Goal: Information Seeking & Learning: Learn about a topic

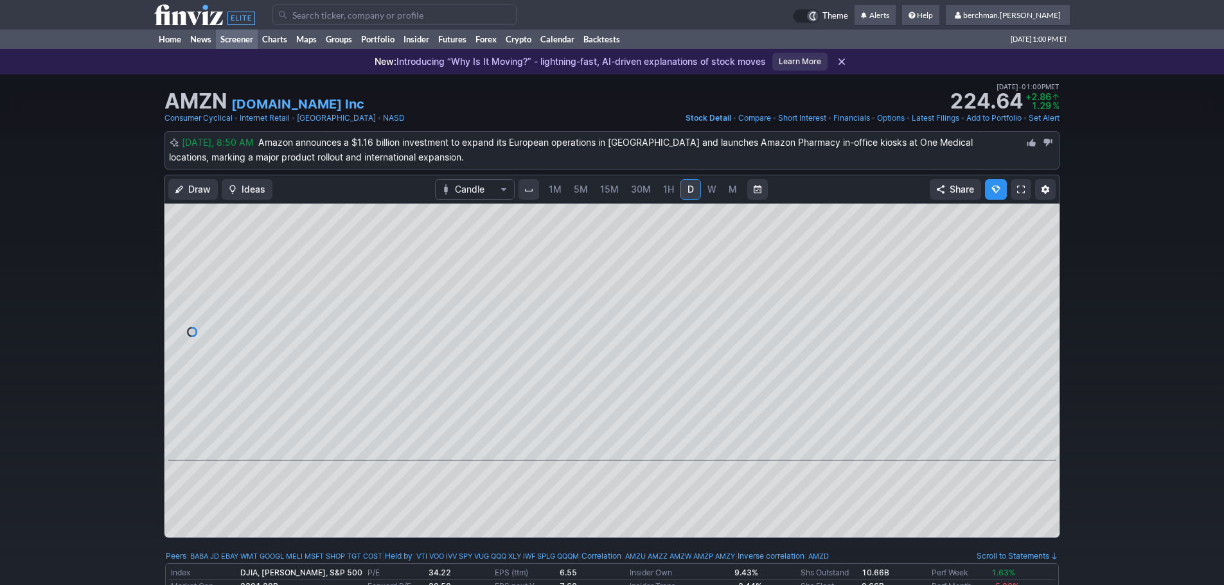
click at [256, 42] on link "Screener" at bounding box center [237, 39] width 42 height 19
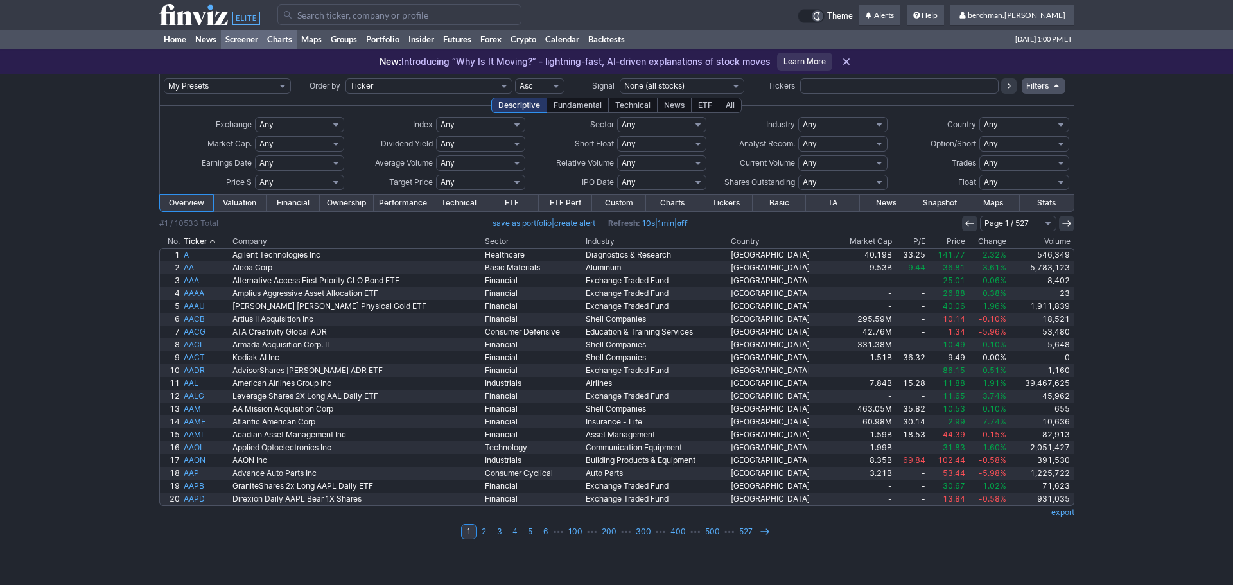
click at [295, 41] on link "Charts" at bounding box center [280, 39] width 34 height 19
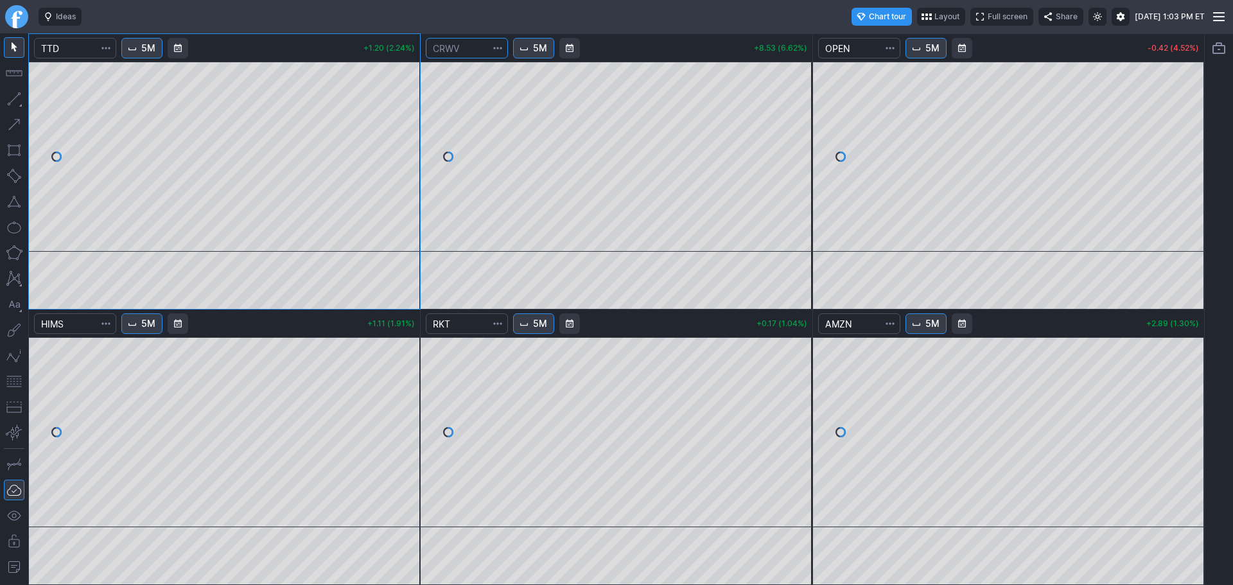
drag, startPoint x: 464, startPoint y: 45, endPoint x: 418, endPoint y: 44, distance: 46.3
click at [418, 44] on div "5M +1.20 (2.24%) 5M +8.53 (6.62%) 5M -0.42 (4.52%) 5M +1.11 (1.91%) 5M +0.17 (1…" at bounding box center [616, 309] width 1177 height 552
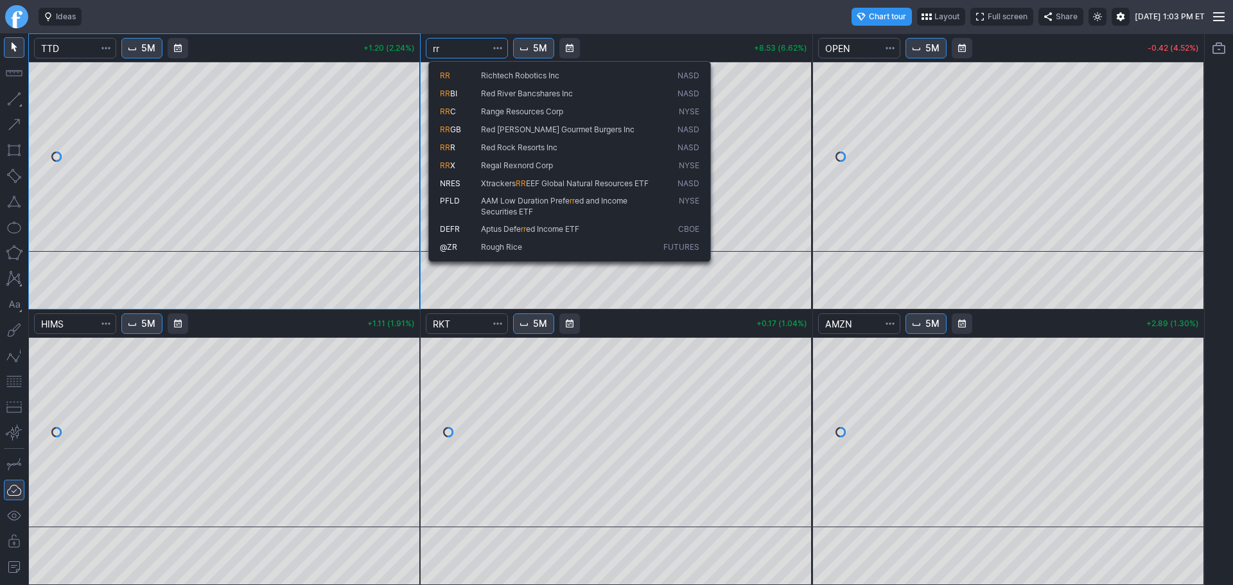
type input "rr"
click at [491, 78] on span "Richtech Robotics Inc" at bounding box center [520, 76] width 78 height 10
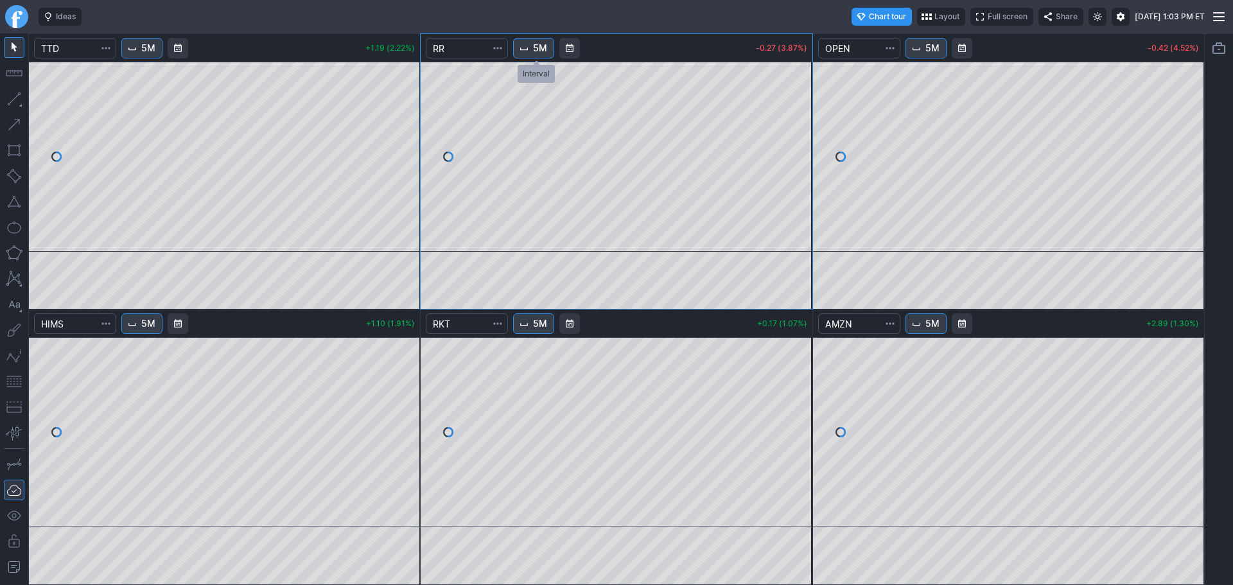
click at [534, 50] on button "5M" at bounding box center [533, 48] width 41 height 21
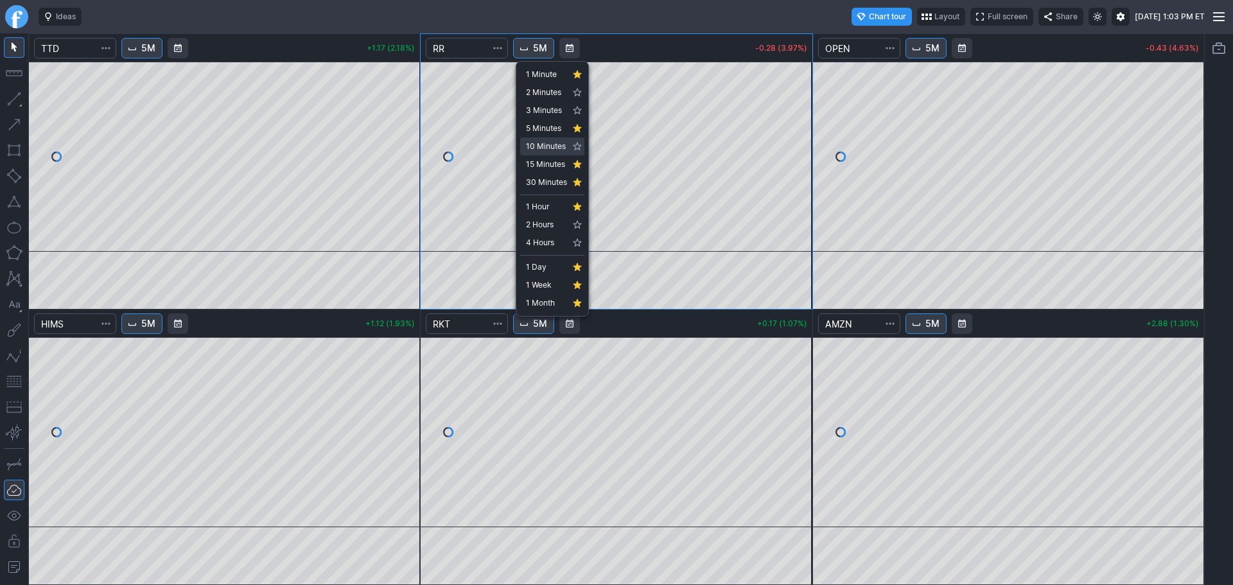
drag, startPoint x: 550, startPoint y: 127, endPoint x: 538, endPoint y: 195, distance: 69.1
click at [538, 195] on div "1 Minute 2 Minutes 3 Minutes 5 Minutes 10 Minutes 15 Minutes 30 Minutes 1 Hour …" at bounding box center [552, 189] width 72 height 254
click at [539, 261] on link "1 Day" at bounding box center [552, 267] width 64 height 18
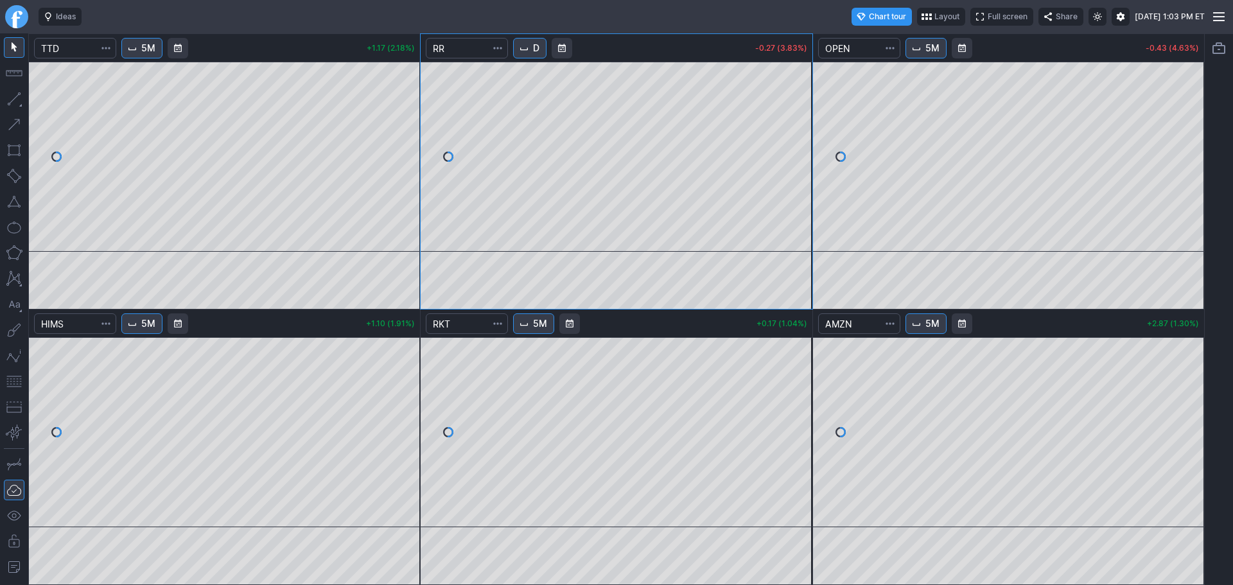
click at [541, 55] on button "D" at bounding box center [529, 48] width 33 height 21
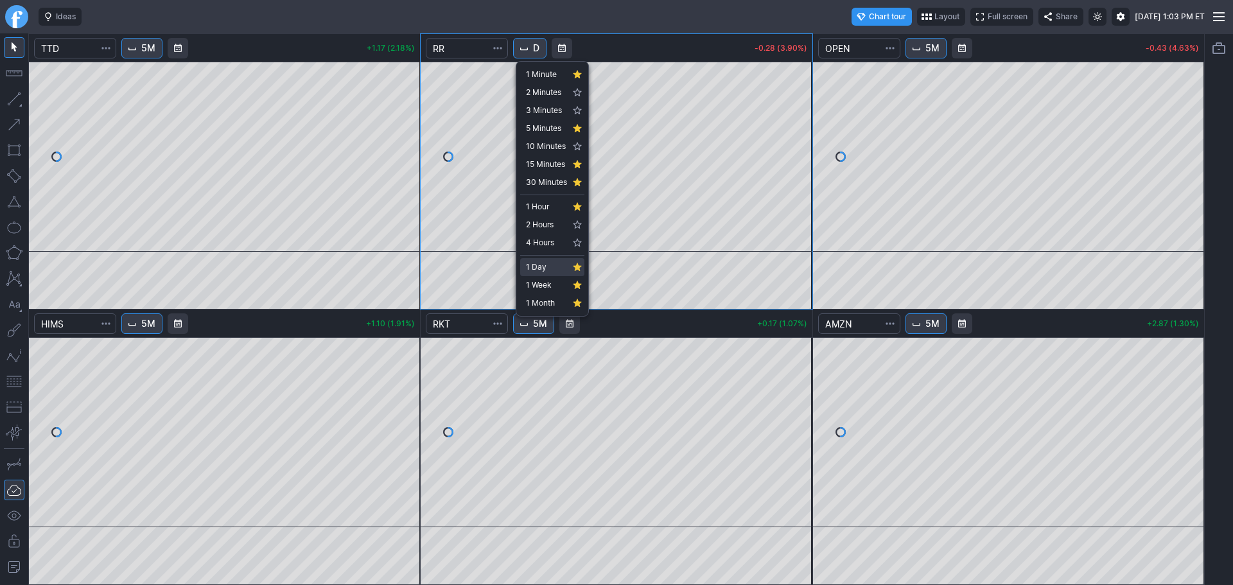
click at [549, 265] on span "1 Day" at bounding box center [546, 267] width 41 height 13
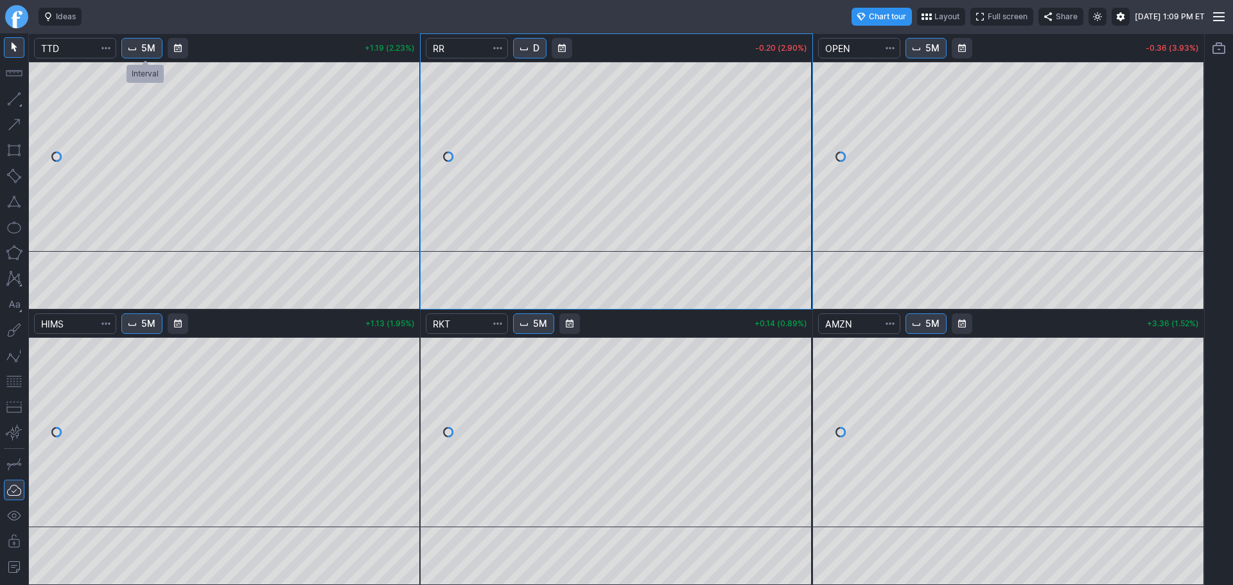
click at [144, 45] on button "5M" at bounding box center [141, 48] width 41 height 21
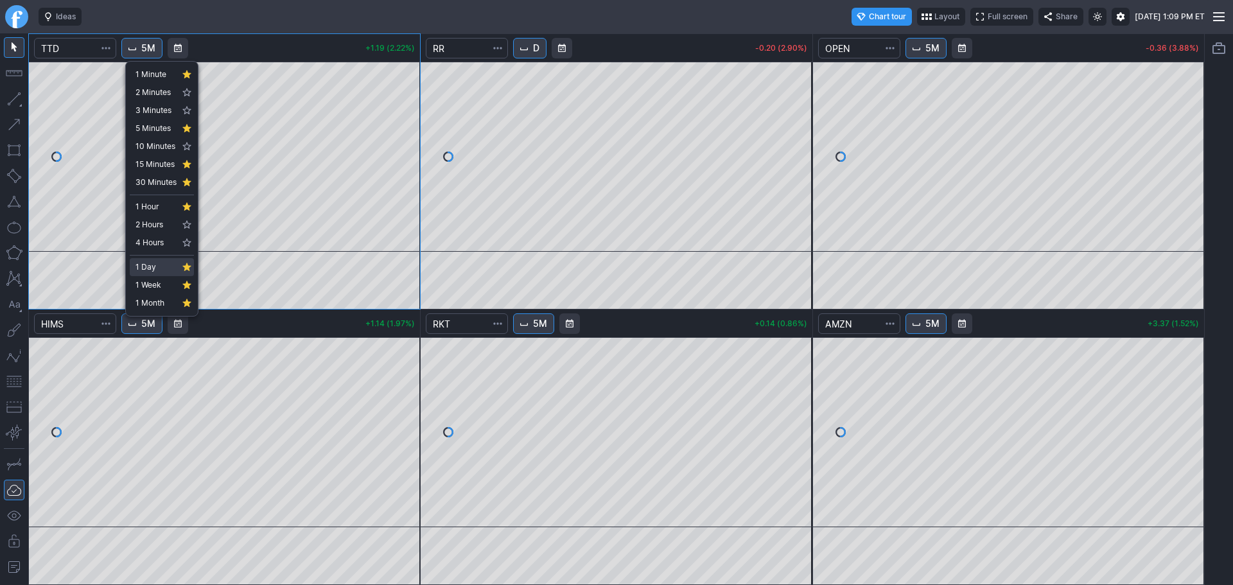
click at [158, 261] on span "1 Day" at bounding box center [156, 267] width 41 height 13
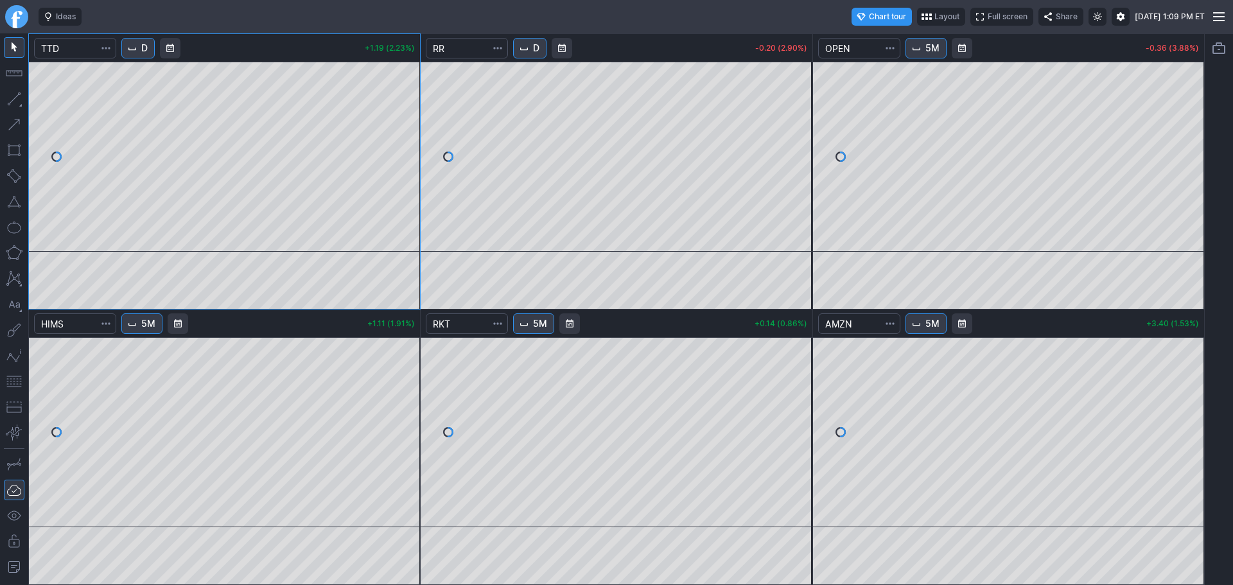
click at [16, 21] on link "Finviz.com" at bounding box center [16, 16] width 23 height 23
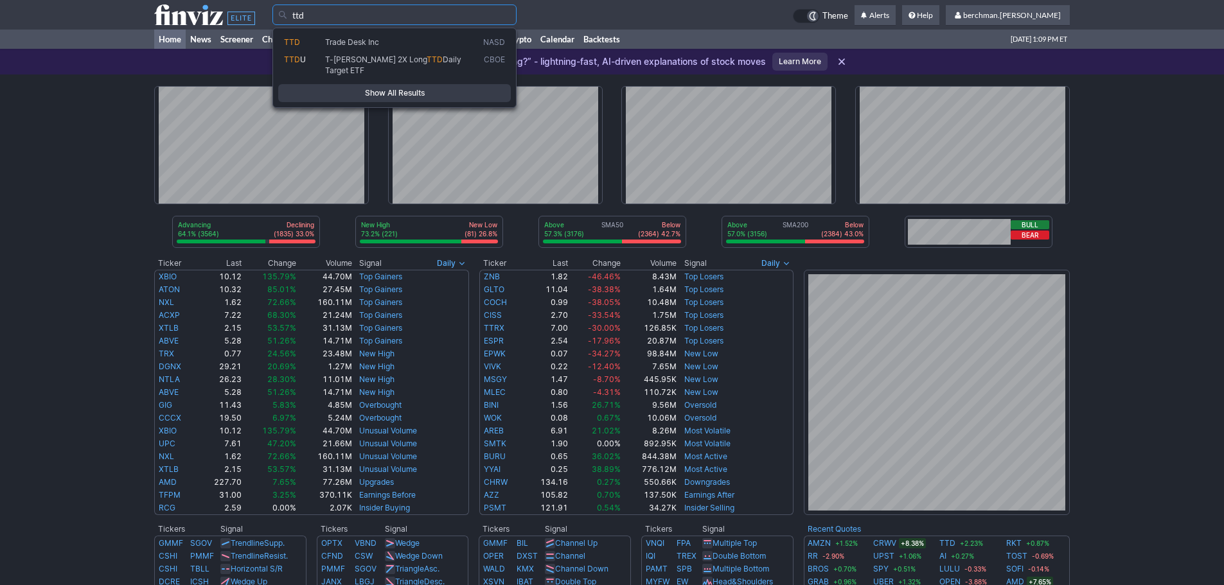
click at [347, 48] on link "TTD Trade Desk Inc NASD" at bounding box center [394, 42] width 233 height 18
type input "TTD"
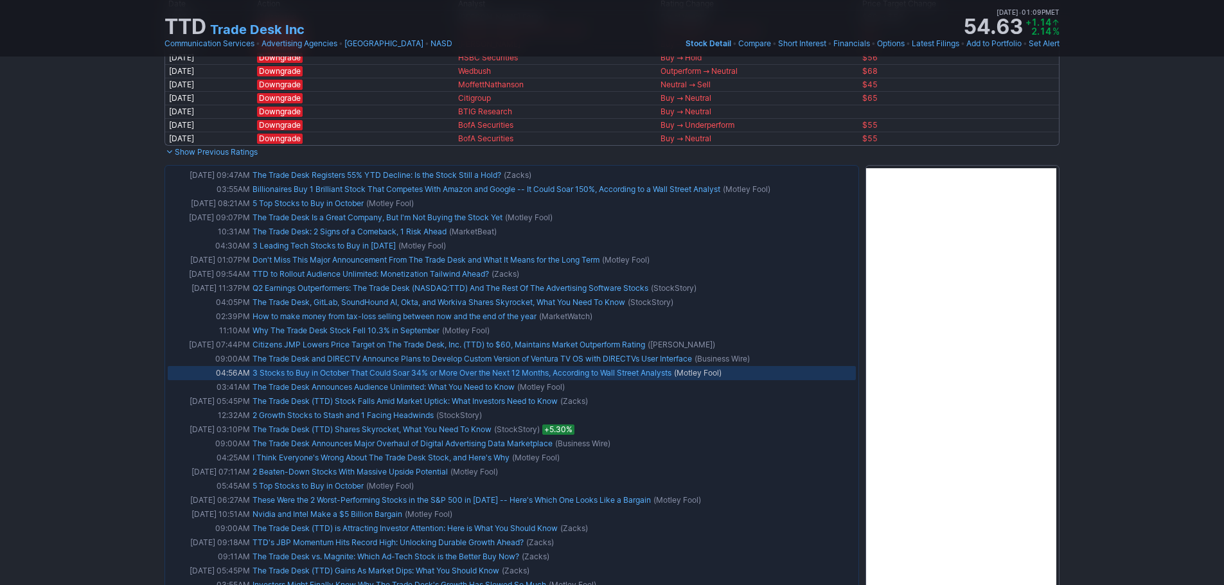
scroll to position [899, 0]
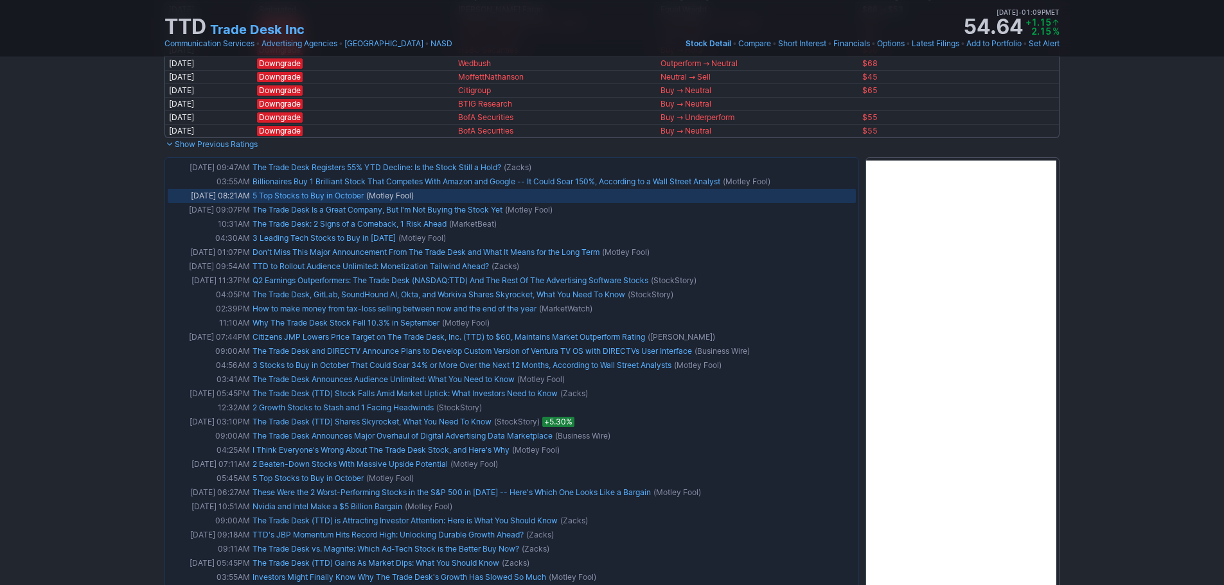
click at [309, 196] on link "5 Top Stocks to Buy in October" at bounding box center [307, 196] width 111 height 10
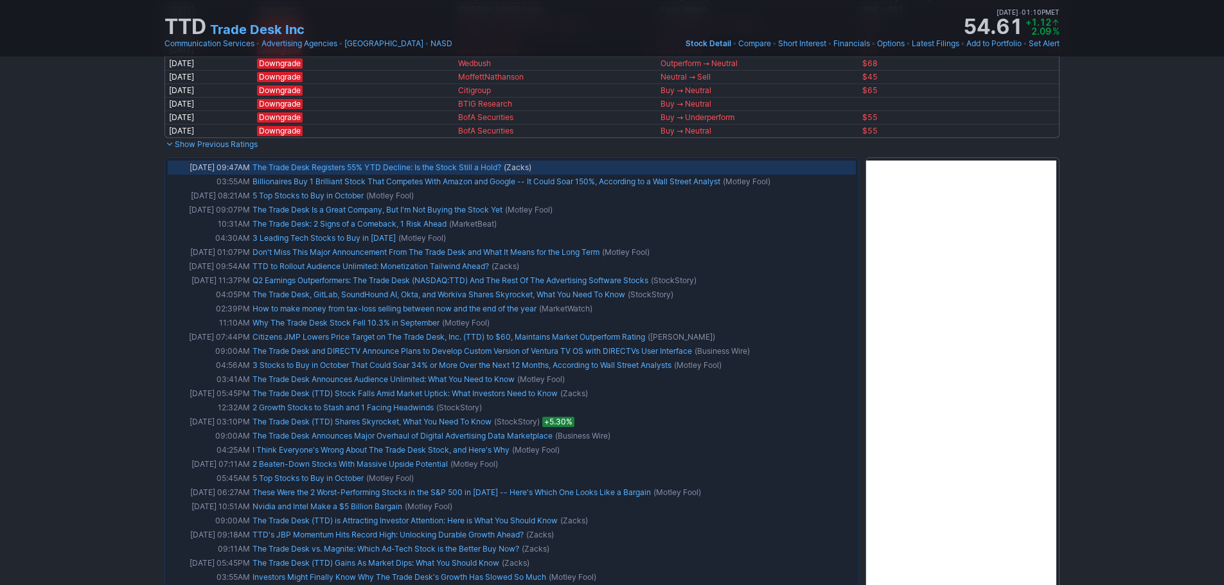
click at [335, 166] on link "The Trade Desk Registers 55% YTD Decline: Is the Stock Still a Hold?" at bounding box center [376, 168] width 249 height 10
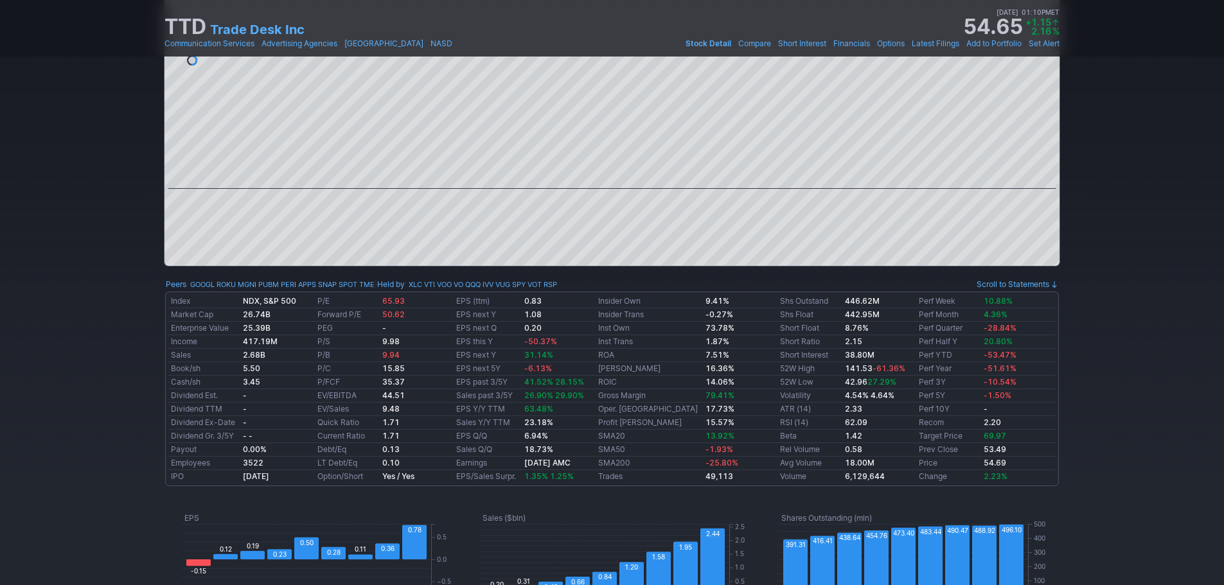
scroll to position [0, 0]
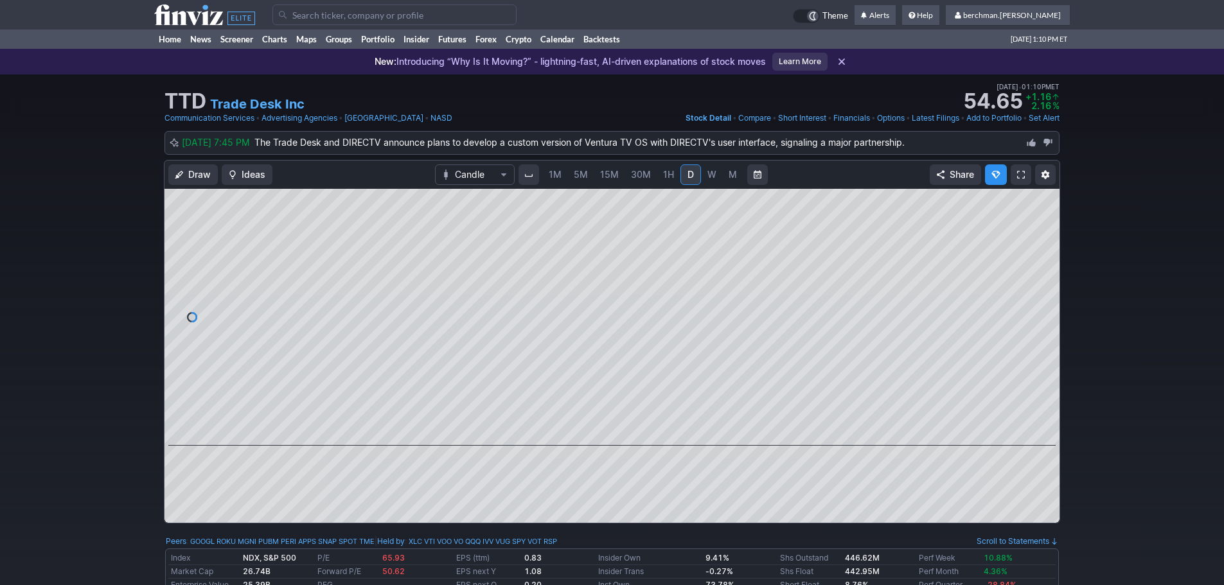
click at [303, 15] on input "Search" at bounding box center [394, 14] width 244 height 21
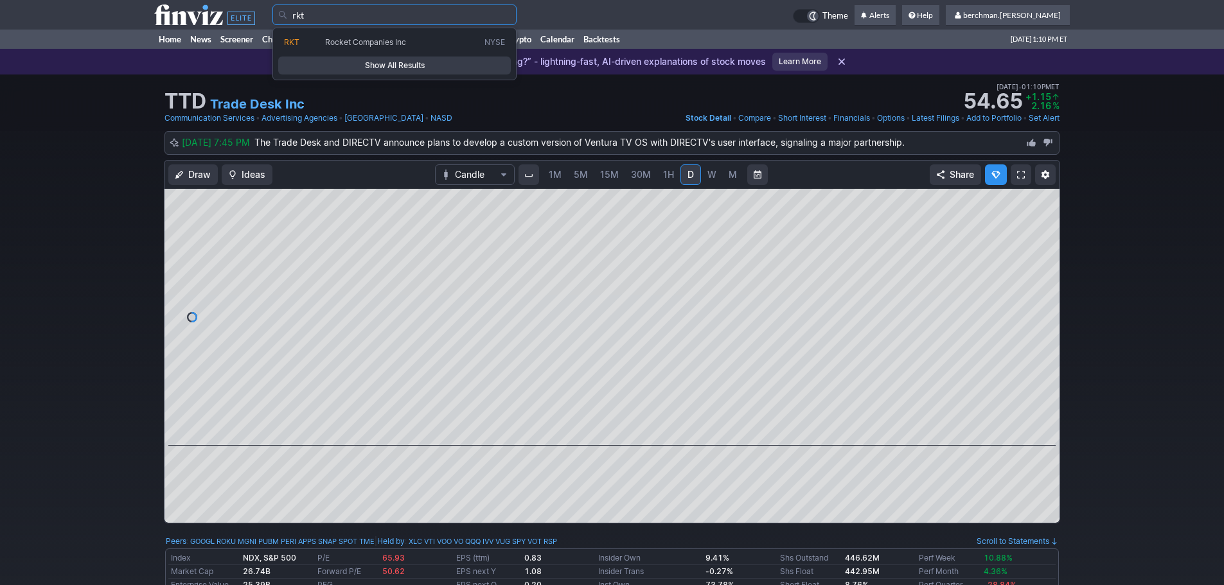
click at [311, 42] on span "RKT" at bounding box center [304, 42] width 41 height 11
type input "RKT"
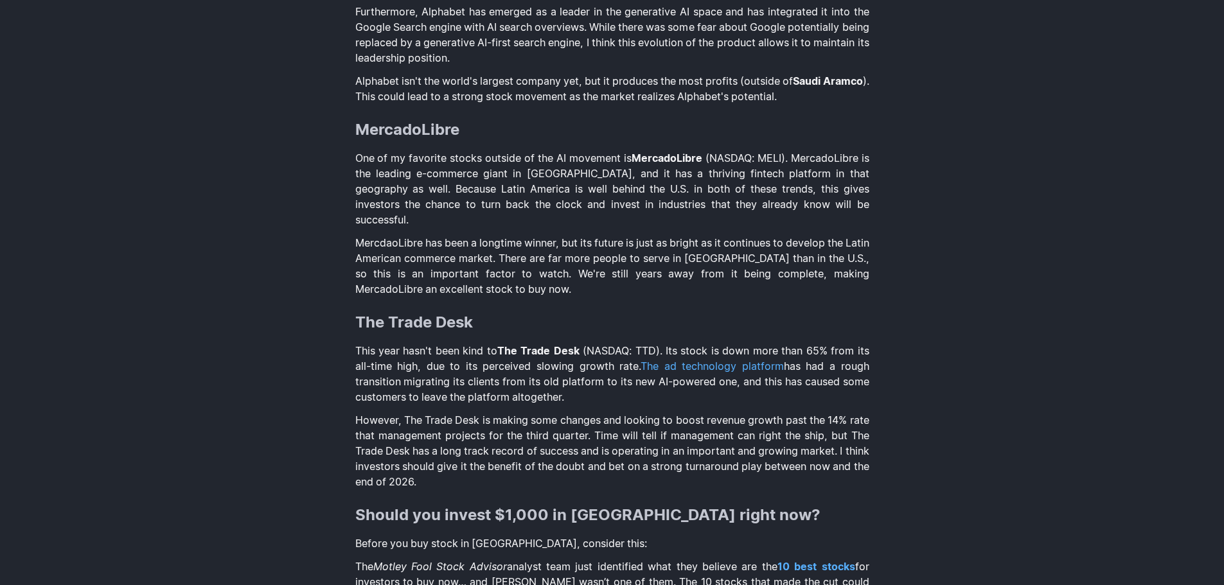
scroll to position [1477, 0]
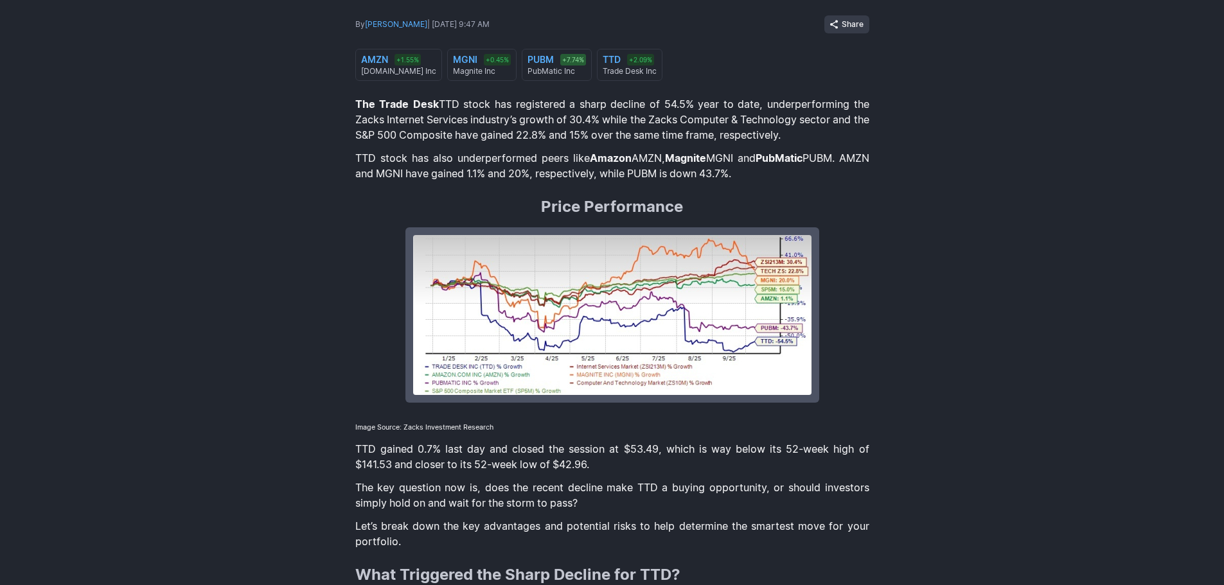
scroll to position [450, 0]
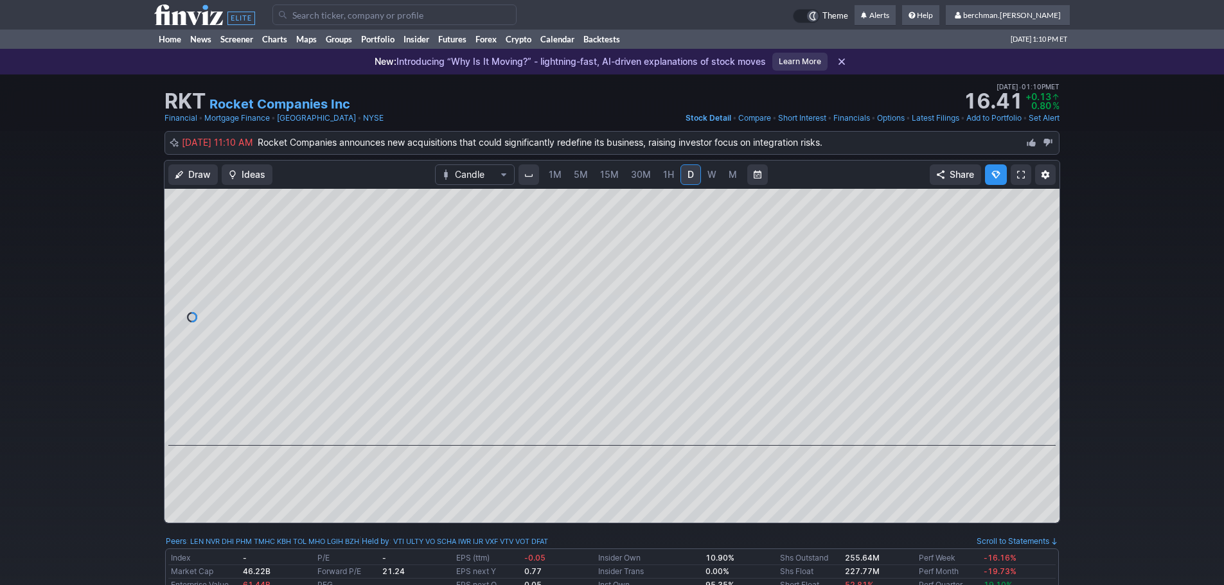
click at [320, 17] on input "Search" at bounding box center [394, 14] width 244 height 21
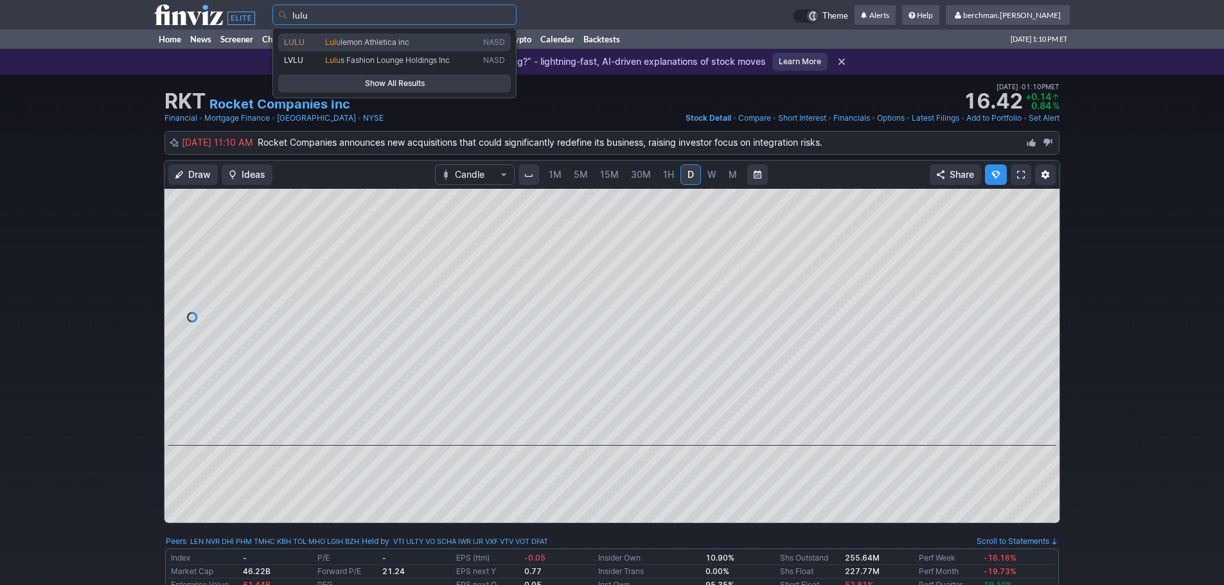
click at [321, 34] on link "LULU Lulu lemon Athletica inc NASD" at bounding box center [394, 42] width 233 height 18
type input "LULU"
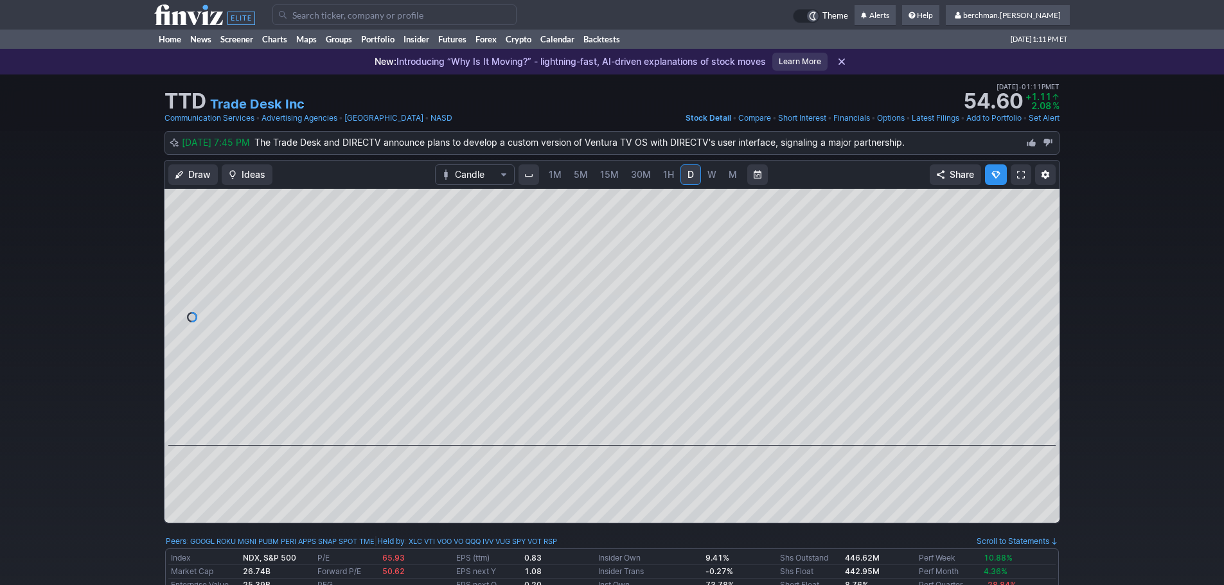
click at [329, 15] on input "Search" at bounding box center [394, 14] width 244 height 21
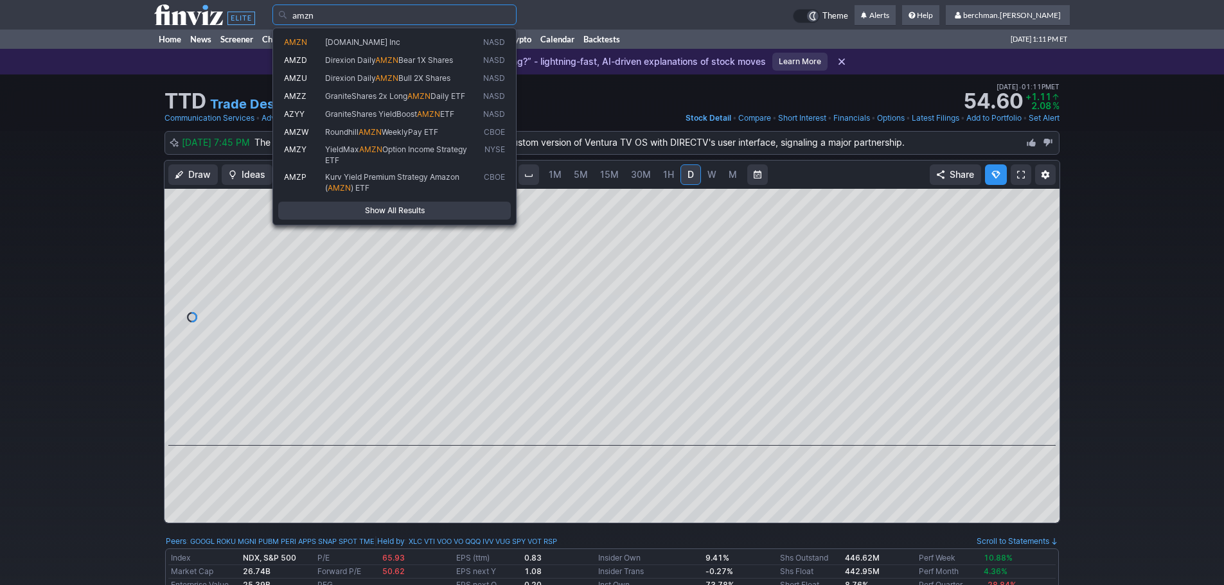
click at [323, 44] on span "Amazon.com Inc" at bounding box center [401, 42] width 158 height 11
type input "AMZN"
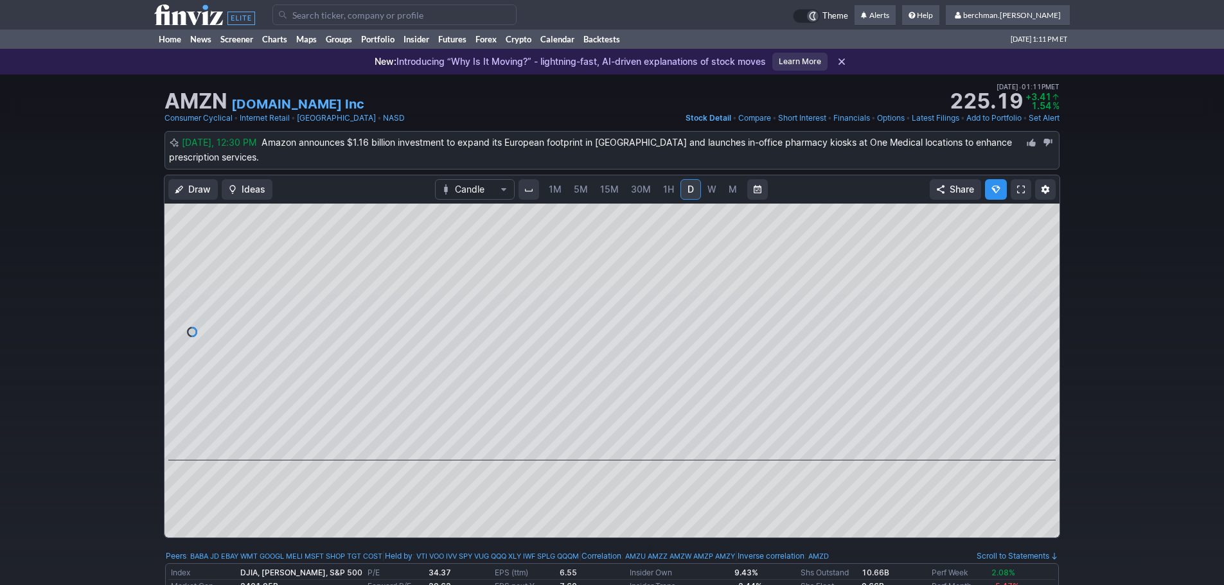
click at [575, 182] on link "5M" at bounding box center [581, 189] width 26 height 21
click at [574, 188] on span "5M" at bounding box center [581, 189] width 14 height 11
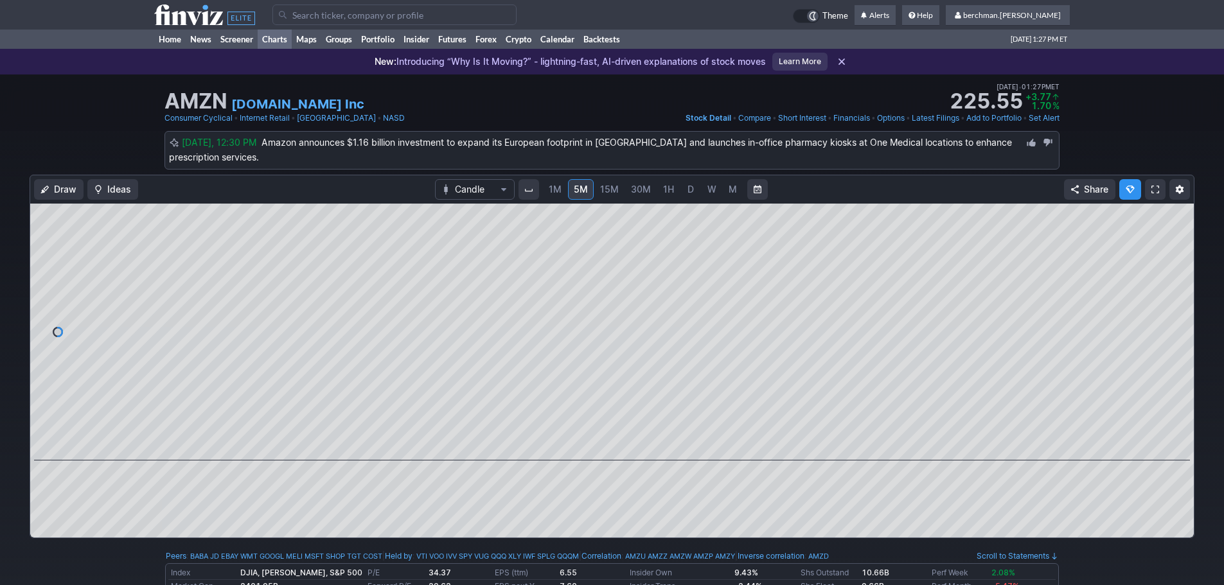
click at [278, 37] on link "Charts" at bounding box center [275, 39] width 34 height 19
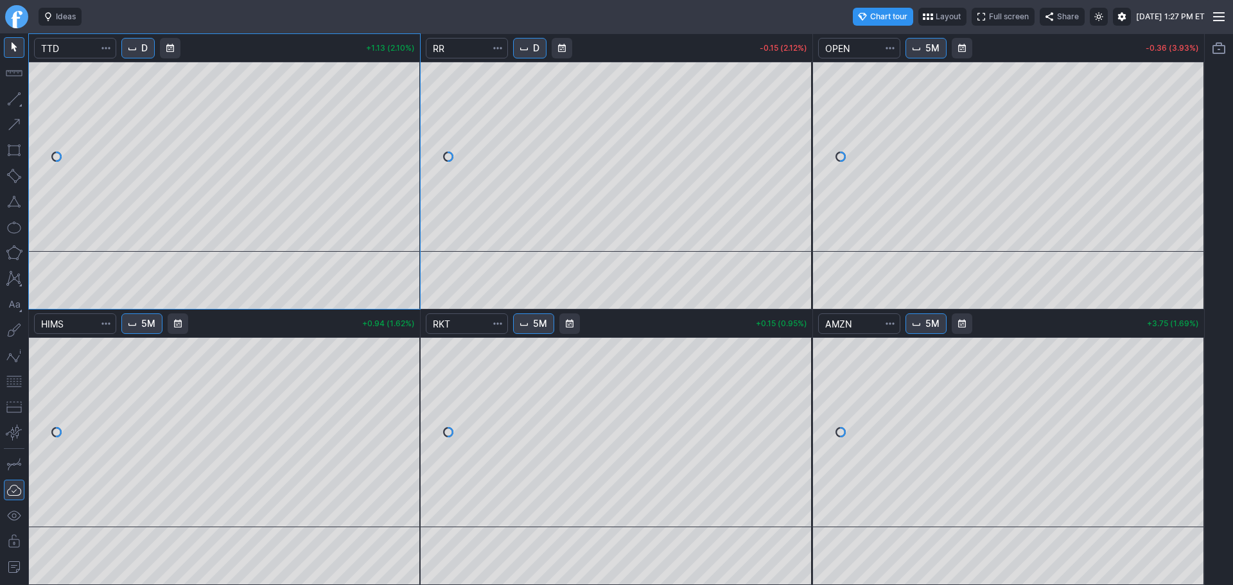
click at [12, 18] on link "Finviz.com" at bounding box center [16, 16] width 23 height 23
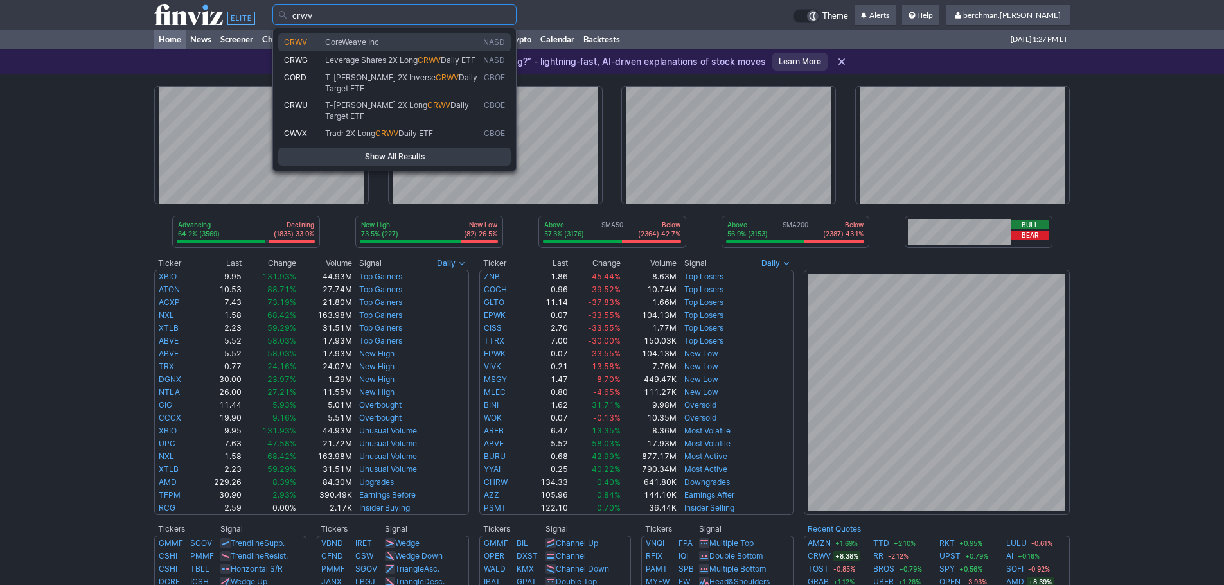
click at [362, 44] on span "CoreWeave Inc" at bounding box center [352, 42] width 54 height 10
type input "CRWV"
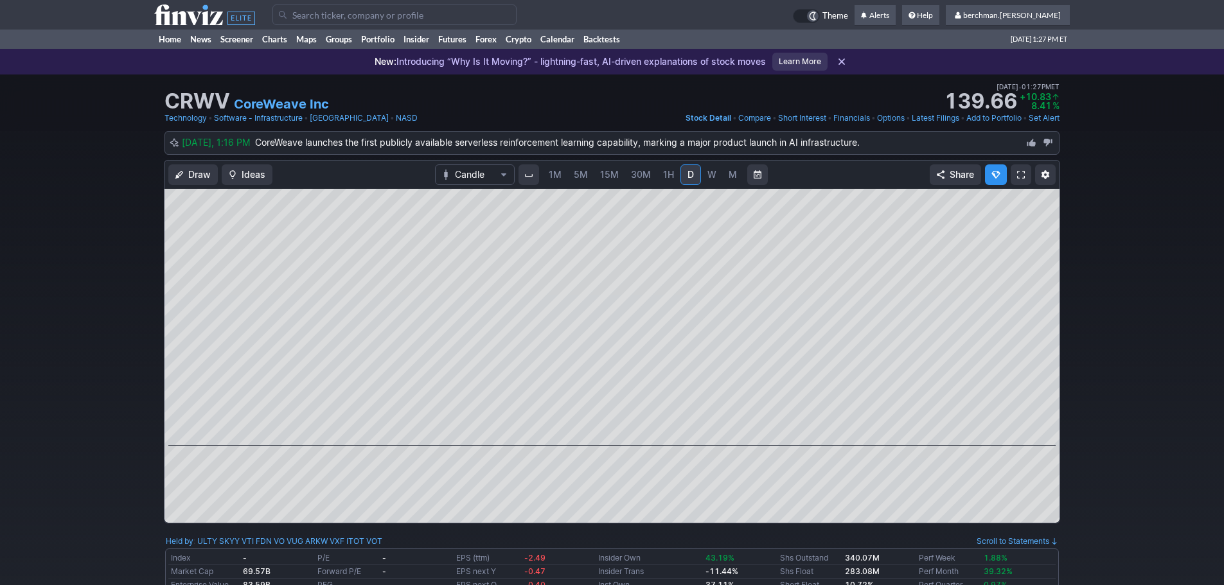
click at [576, 176] on span "5M" at bounding box center [581, 174] width 14 height 11
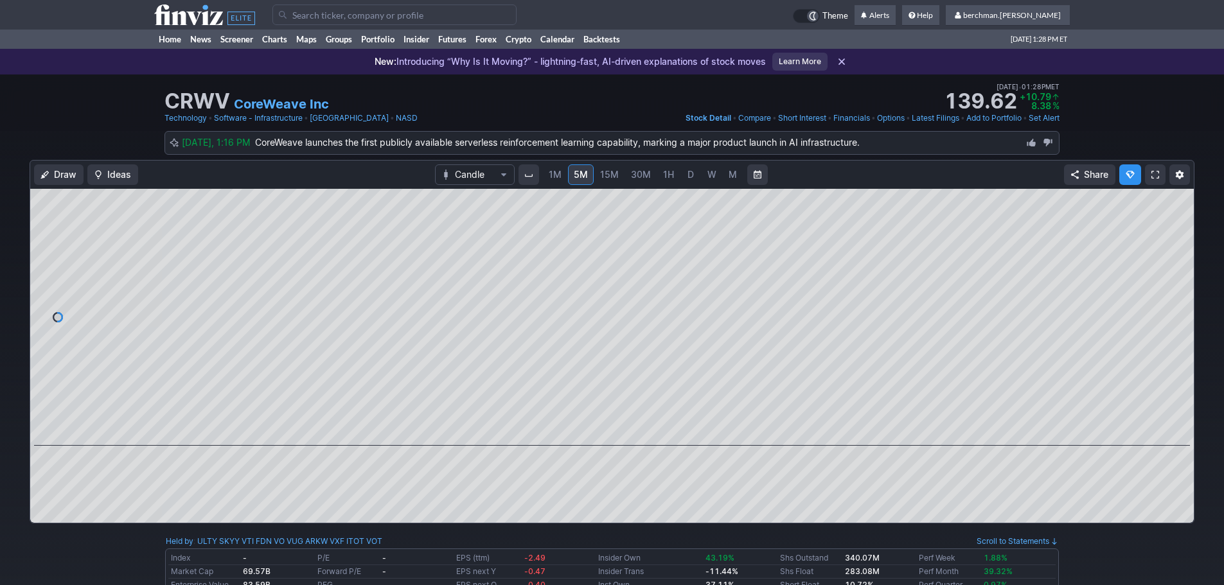
click at [689, 173] on span "D" at bounding box center [690, 174] width 6 height 11
